Goal: Go to known website: Go to known website

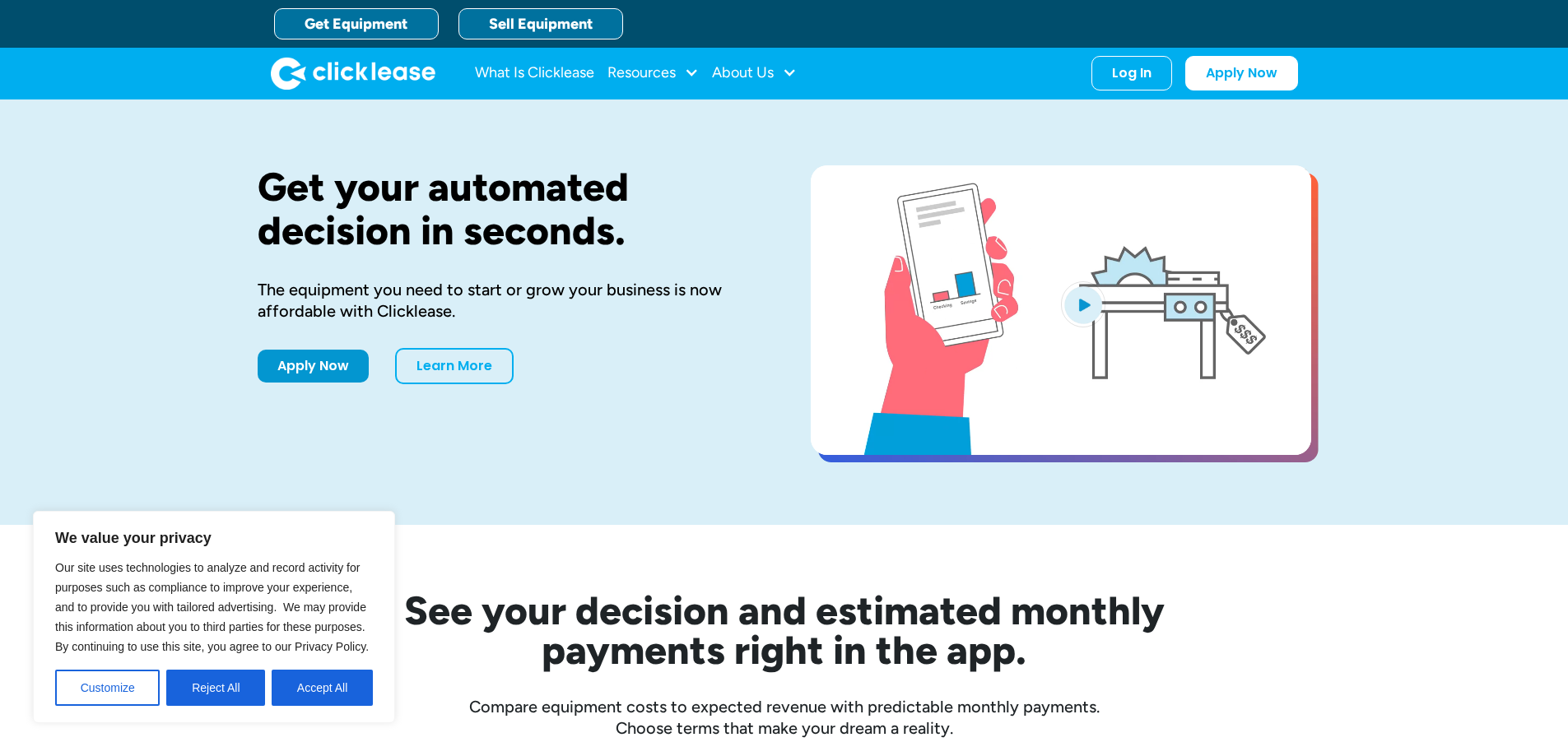
click at [503, 19] on link "Sell Equipment" at bounding box center [540, 24] width 164 height 31
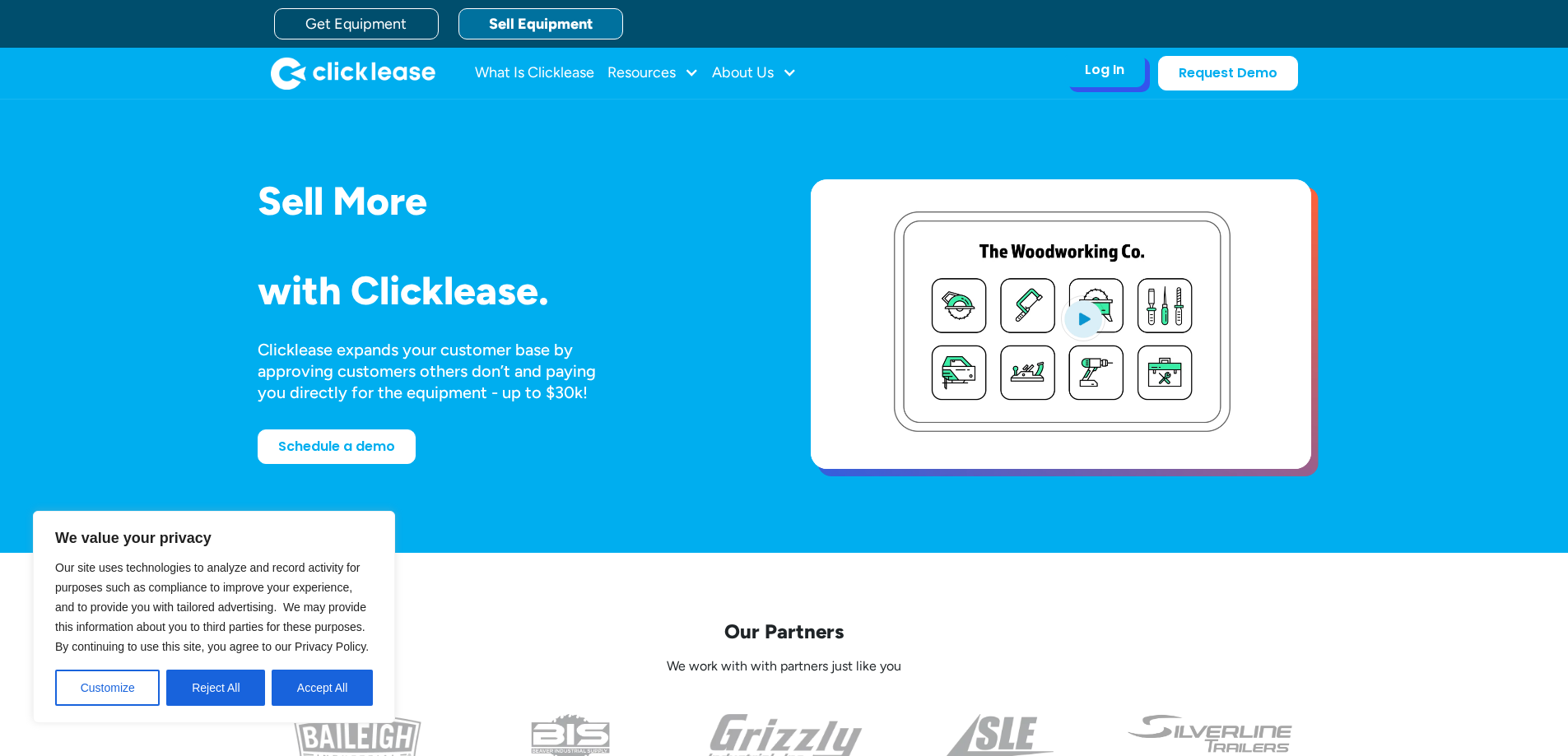
click at [1093, 73] on div "Log In" at bounding box center [1105, 69] width 40 height 16
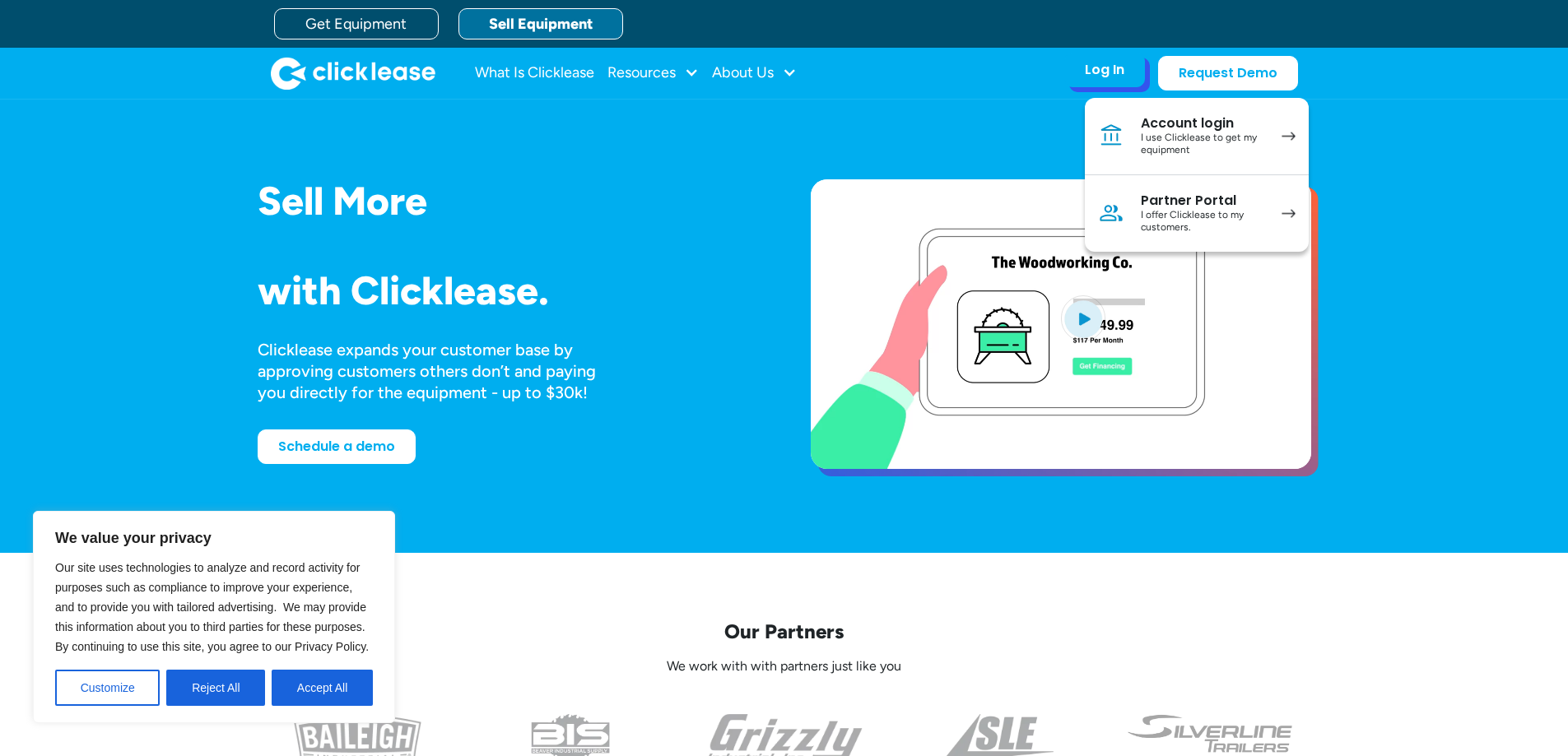
click at [1199, 231] on div "I offer Clicklease to my customers." at bounding box center [1203, 222] width 124 height 26
